Goal: Obtain resource: Download file/media

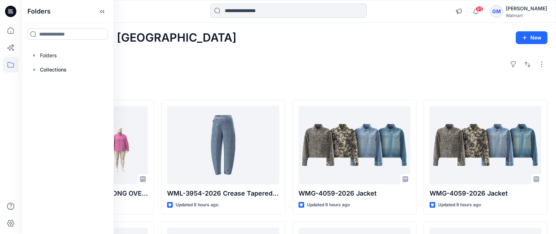
scroll to position [984, 0]
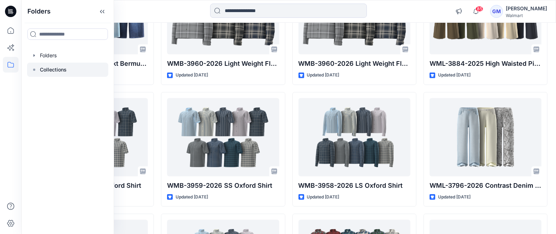
click at [47, 65] on div at bounding box center [67, 70] width 81 height 14
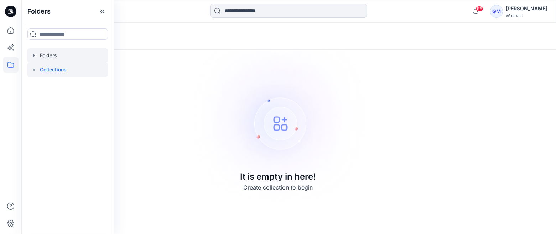
click at [48, 54] on div at bounding box center [67, 55] width 81 height 14
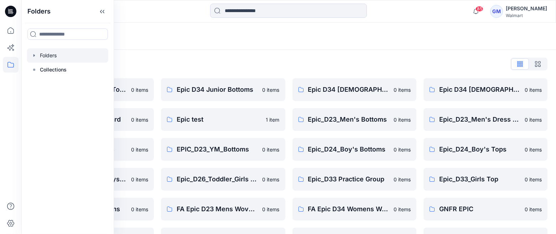
click at [274, 60] on div "Folders List" at bounding box center [289, 63] width 518 height 11
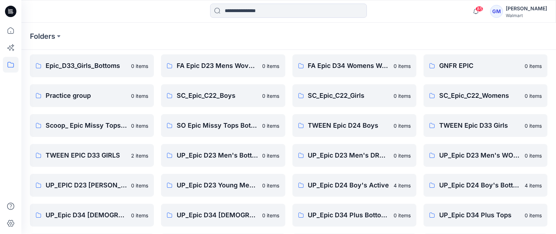
scroll to position [234, 0]
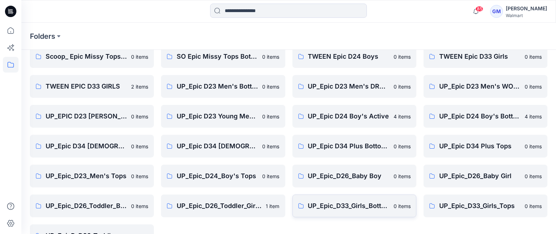
click at [301, 203] on icon at bounding box center [301, 206] width 6 height 6
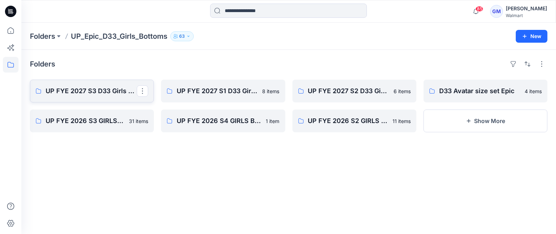
click at [104, 81] on link "UP FYE 2027 S3 D33 Girls bottoms Epic" at bounding box center [92, 91] width 124 height 23
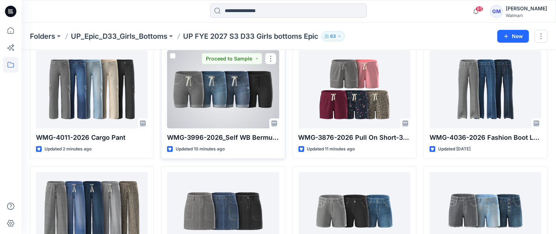
scroll to position [37, 0]
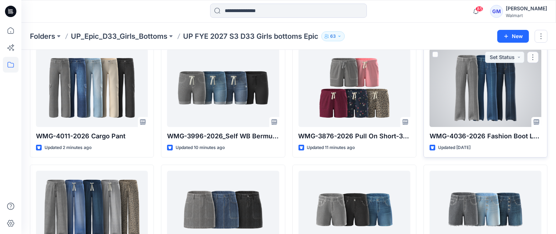
click at [473, 101] on div at bounding box center [486, 88] width 112 height 78
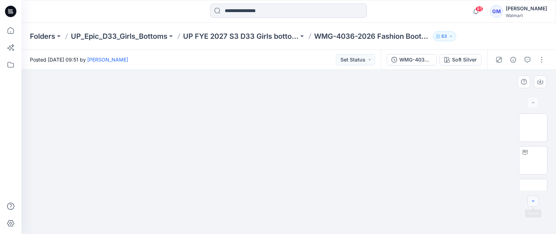
click at [534, 203] on icon "button" at bounding box center [534, 202] width 6 height 6
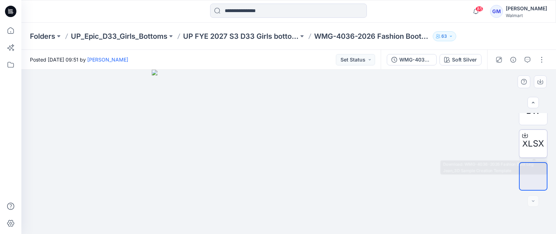
click at [531, 149] on span "XLSX" at bounding box center [534, 144] width 22 height 13
click at [258, 10] on input at bounding box center [288, 11] width 157 height 14
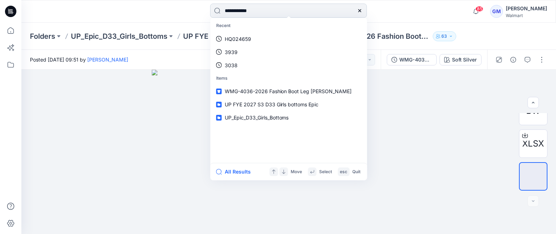
type input "**********"
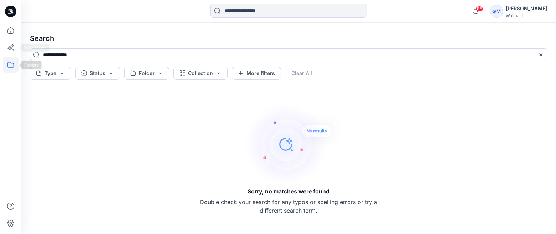
click at [9, 62] on icon at bounding box center [11, 65] width 16 height 16
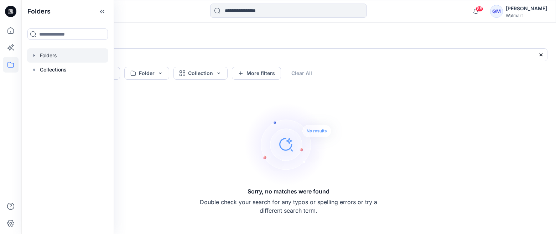
click at [56, 58] on div at bounding box center [67, 55] width 81 height 14
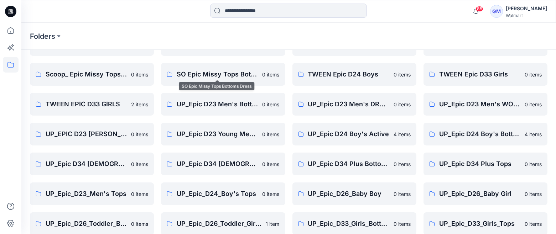
scroll to position [234, 0]
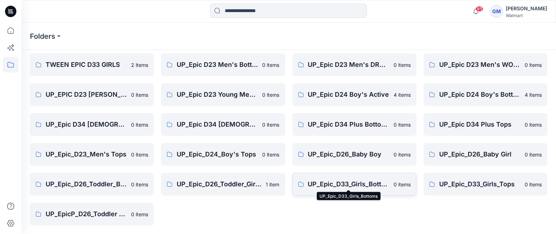
click at [314, 180] on p "UP_Epic_D33_Girls_Bottoms" at bounding box center [348, 185] width 81 height 10
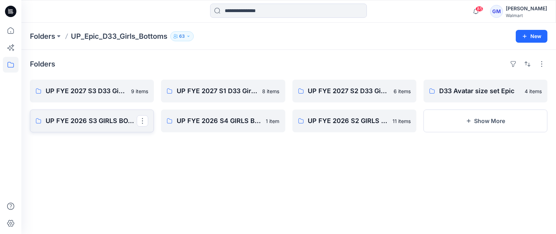
click at [104, 122] on p "UP FYE 2026 S3 GIRLS BOTTOMS" at bounding box center [91, 121] width 91 height 10
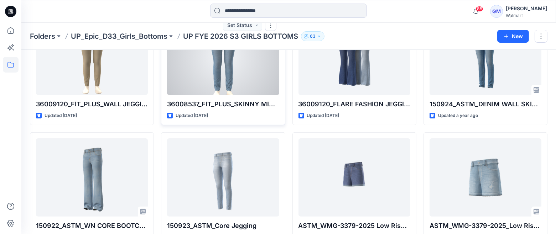
scroll to position [454, 0]
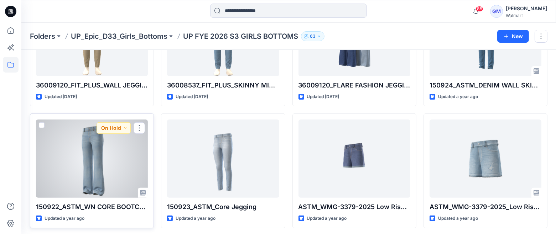
click at [110, 156] on div at bounding box center [92, 159] width 112 height 78
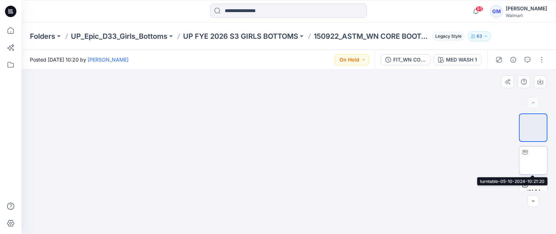
click at [533, 161] on img at bounding box center [533, 161] width 0 height 0
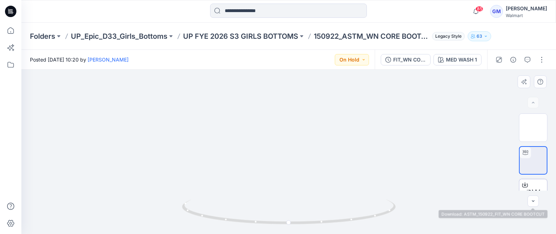
click at [536, 186] on div "BW" at bounding box center [533, 193] width 29 height 29
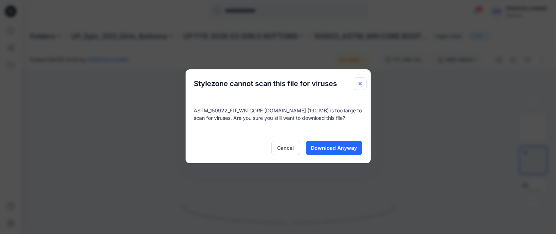
click at [362, 84] on icon "Close" at bounding box center [360, 84] width 6 height 6
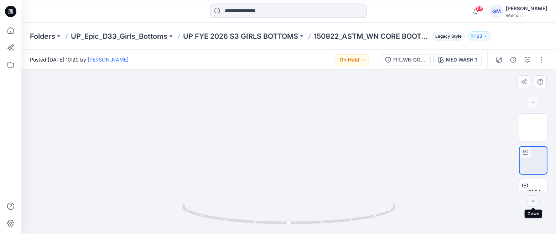
click at [537, 204] on button "button" at bounding box center [533, 201] width 11 height 11
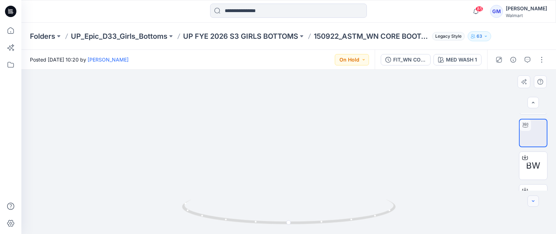
scroll to position [27, 0]
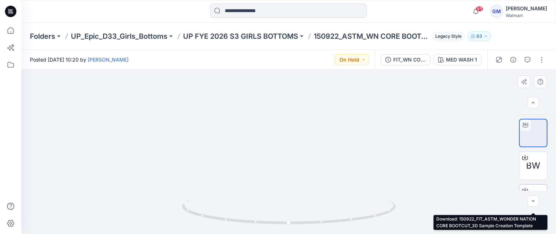
click at [530, 185] on div at bounding box center [525, 190] width 11 height 11
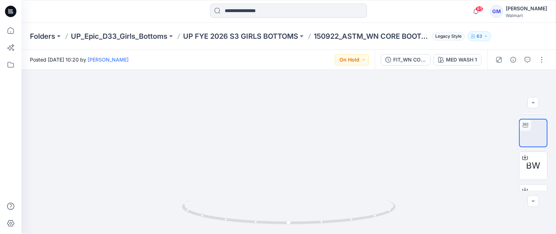
click at [418, 8] on div at bounding box center [288, 12] width 267 height 16
